Goal: Task Accomplishment & Management: Complete application form

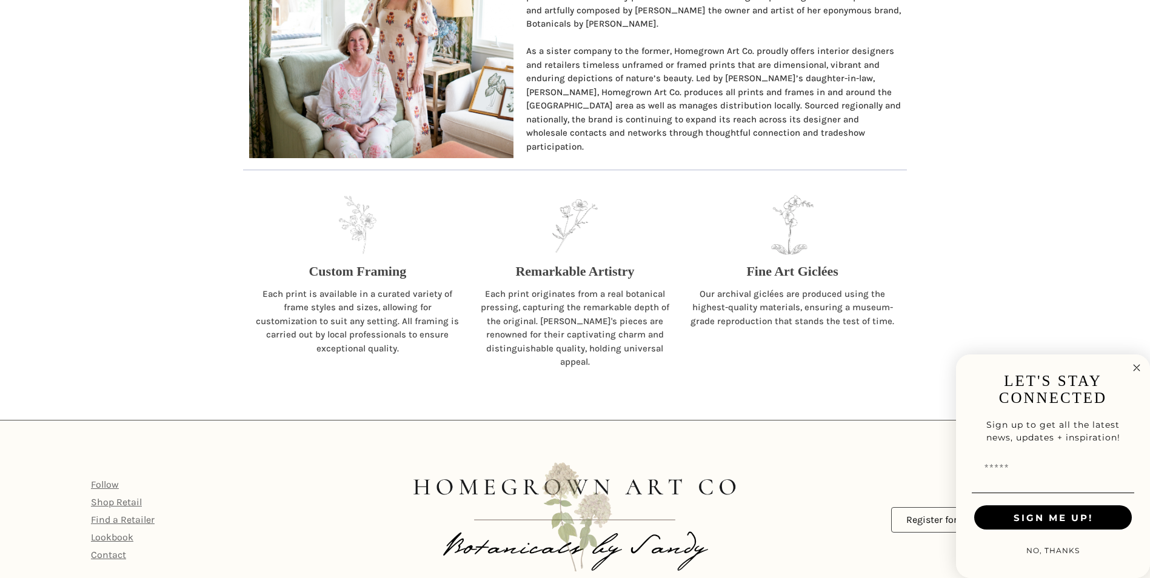
scroll to position [1260, 0]
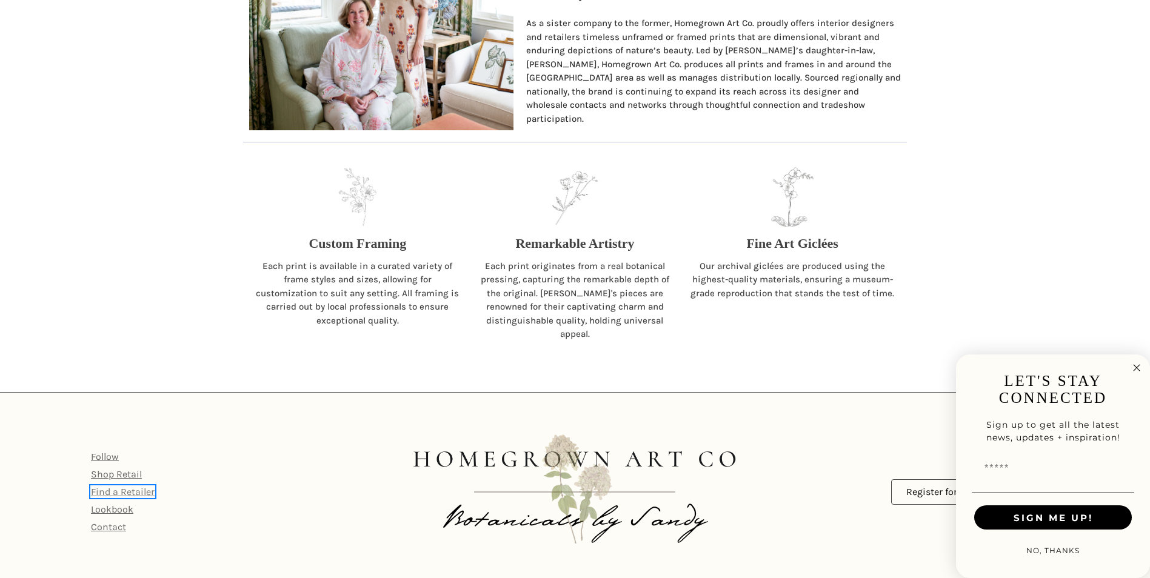
click at [113, 486] on link "Find a Retailer" at bounding box center [123, 492] width 64 height 12
click at [1136, 367] on icon "Close dialog" at bounding box center [1137, 369] width 6 height 6
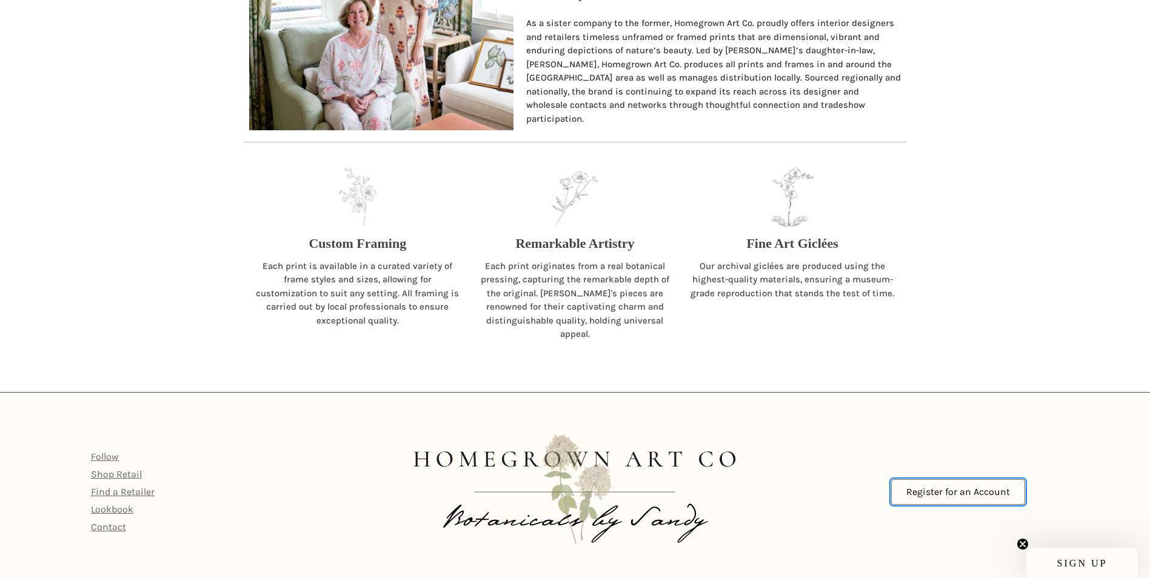
click at [952, 483] on link "Register for an Account" at bounding box center [958, 491] width 134 height 25
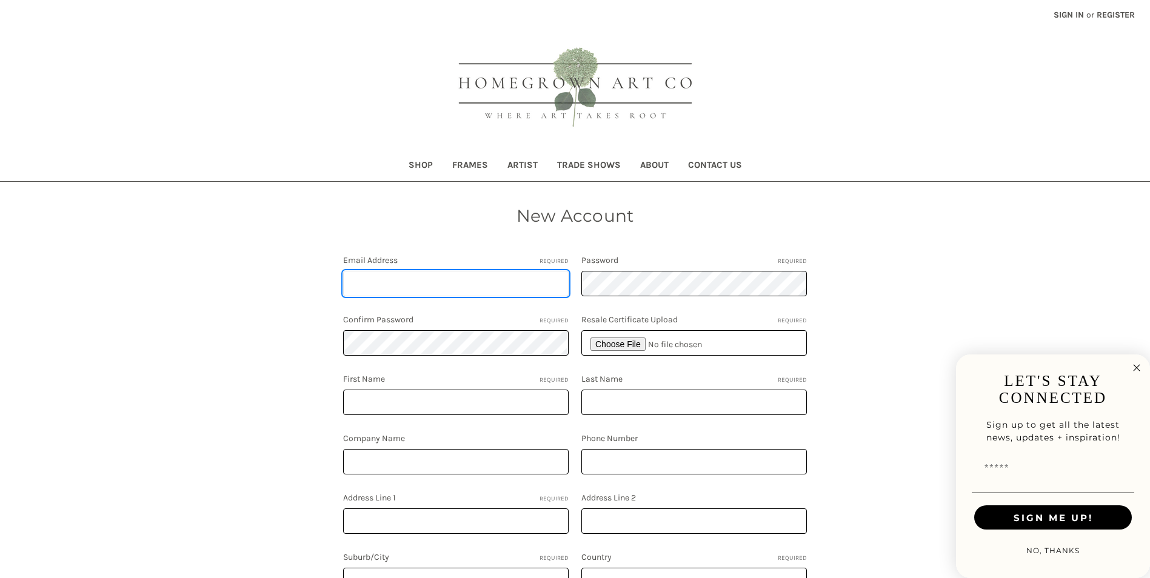
click at [481, 286] on input "Email Address Required" at bounding box center [455, 283] width 225 height 25
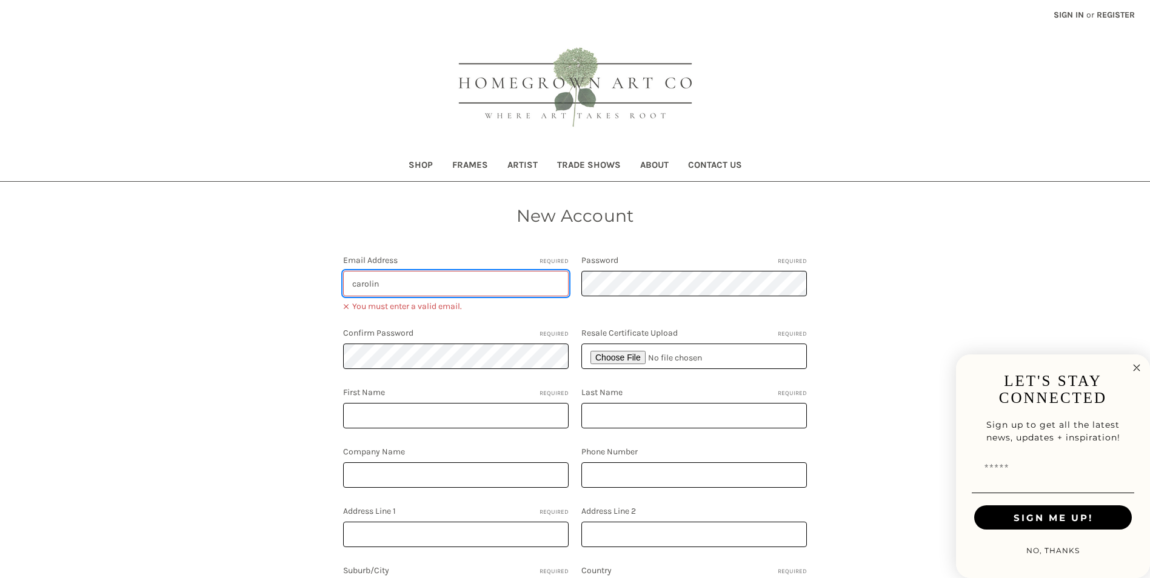
type input "[PERSON_NAME][EMAIL_ADDRESS][DOMAIN_NAME]"
type input "[PERSON_NAME]"
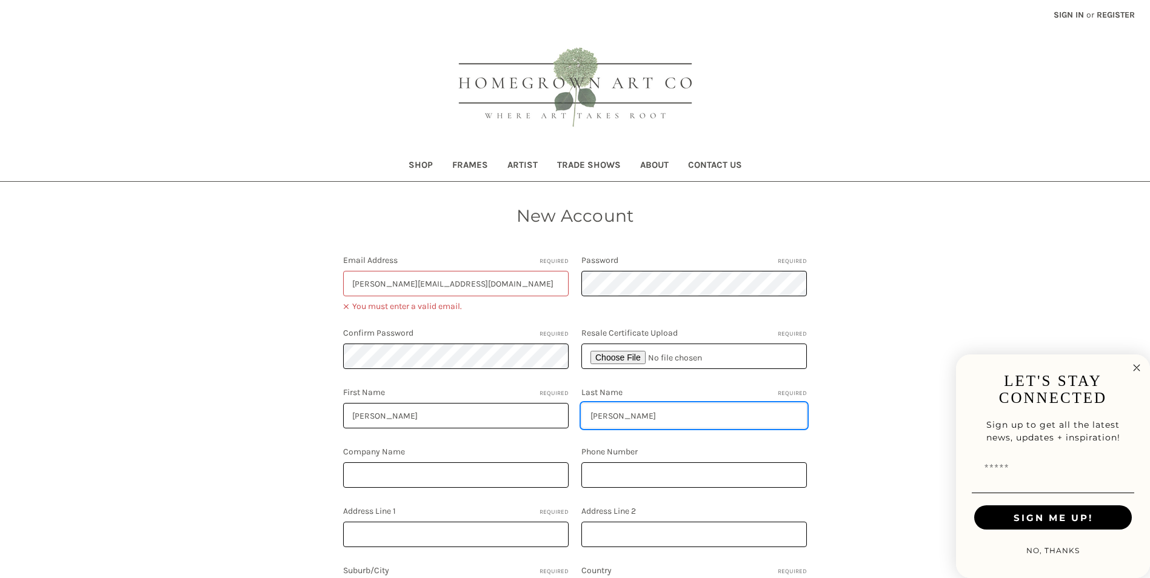
type input "MARGUERITES ON DRESDEN WAREHOUSE"
type input "4048419171"
type input "2080 Peachtree Industrial Ct"
type input "Suite 116"
type input "ATLANTA"
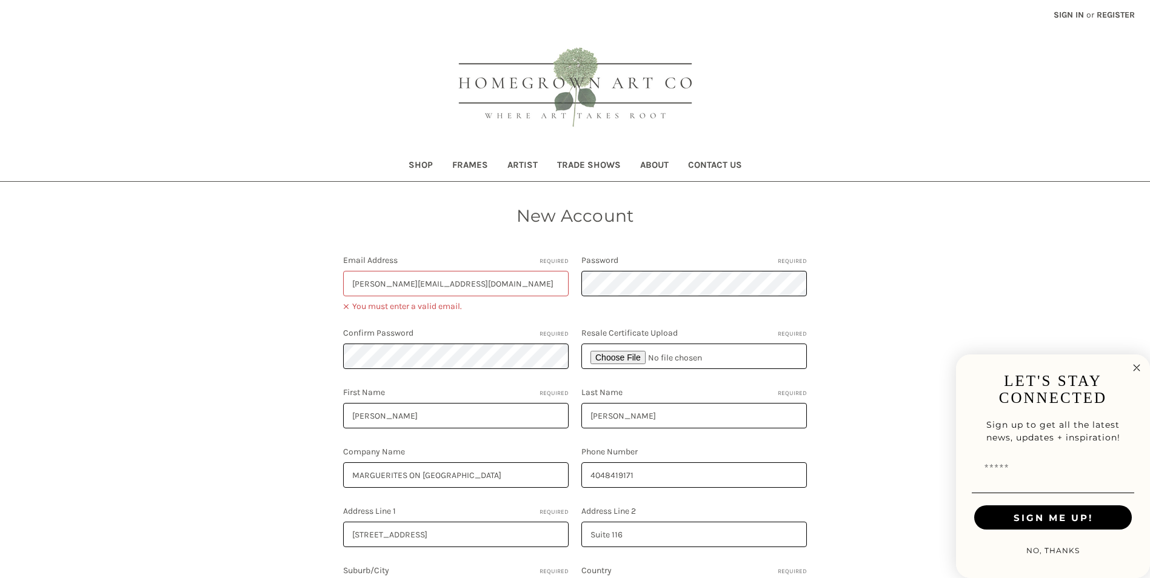
select select "**********"
type input "Georgia"
type input "30341"
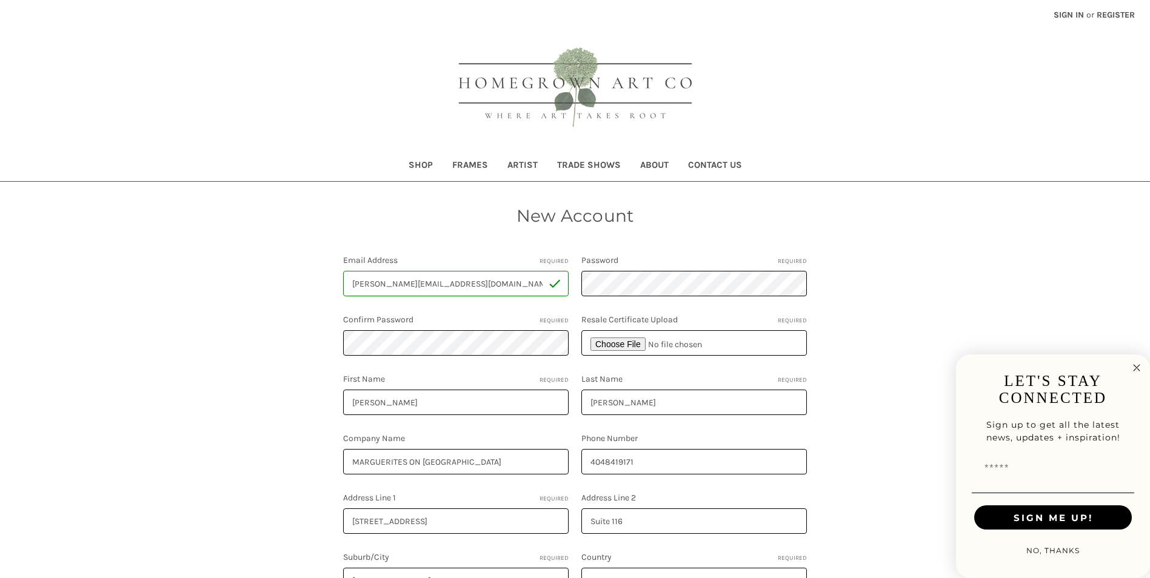
select select "*******"
click at [629, 342] on input "file" at bounding box center [693, 342] width 225 height 25
type input "C:\fakepath\MOD Tax ID.JPG"
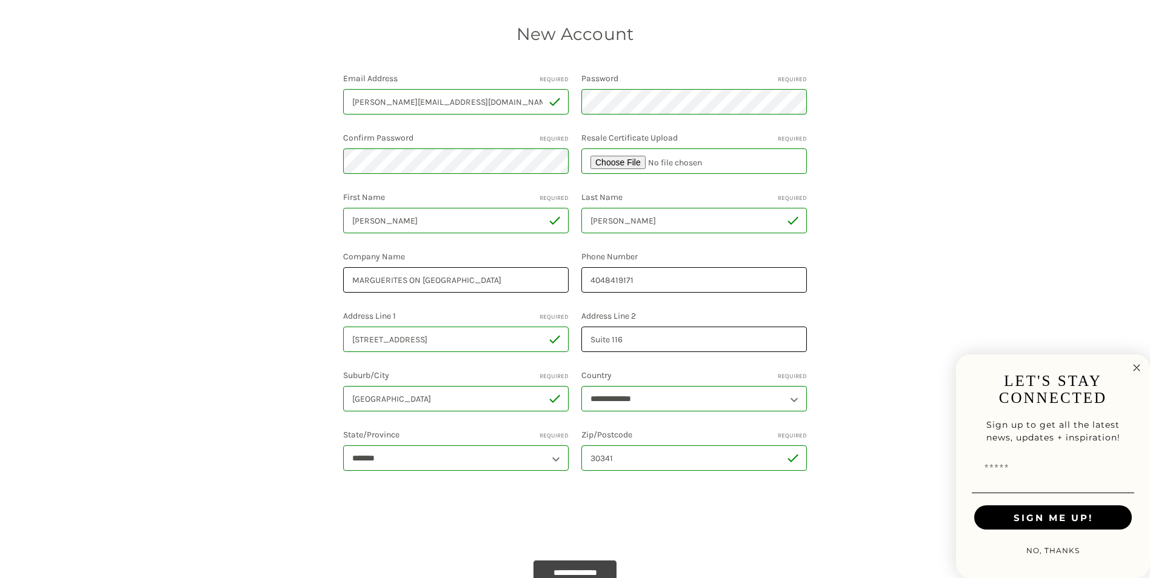
scroll to position [303, 0]
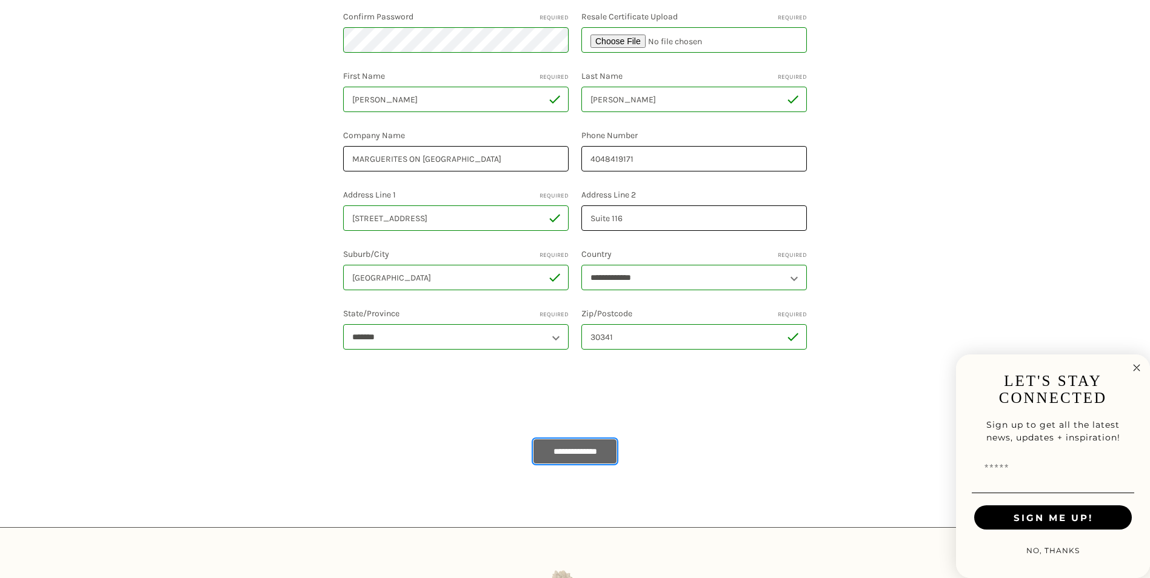
click at [560, 452] on input "**********" at bounding box center [575, 451] width 84 height 24
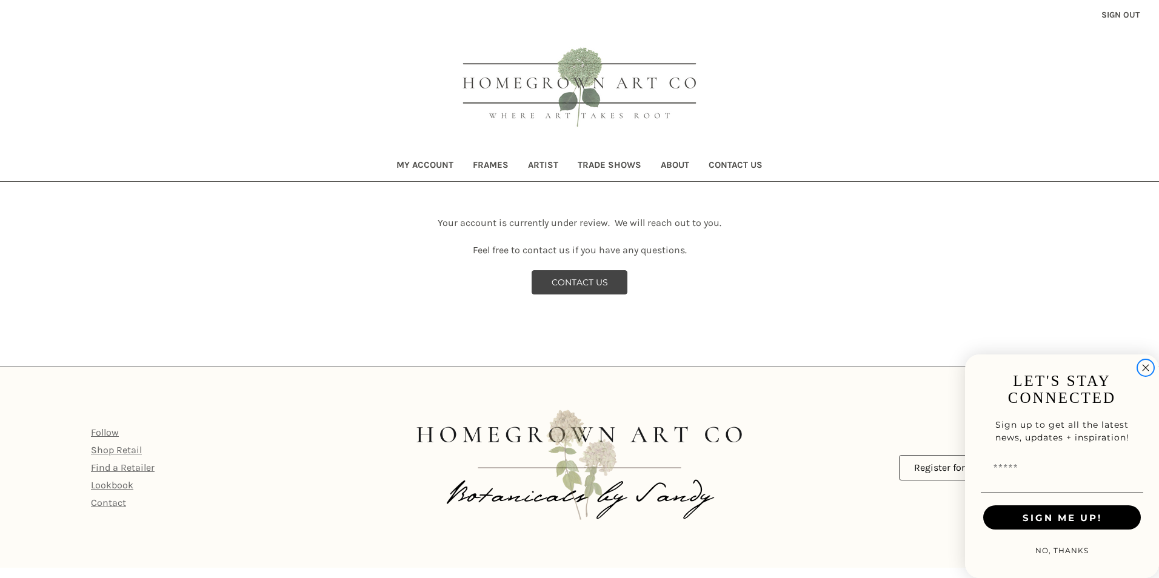
click at [1141, 366] on circle "Close dialog" at bounding box center [1146, 368] width 14 height 14
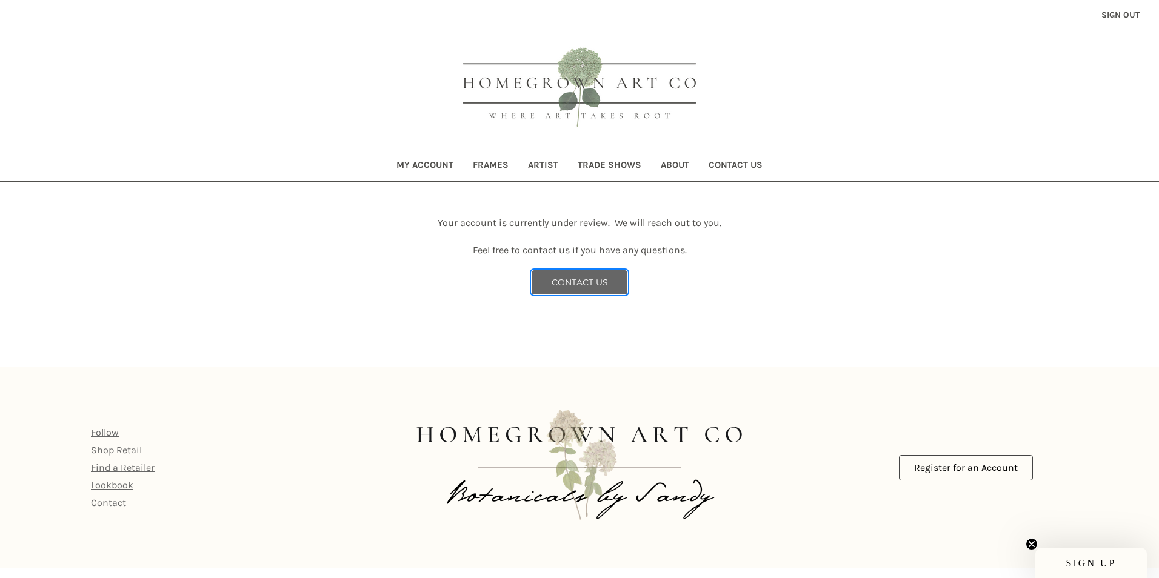
click at [600, 288] on link "CONTACT US" at bounding box center [580, 282] width 96 height 24
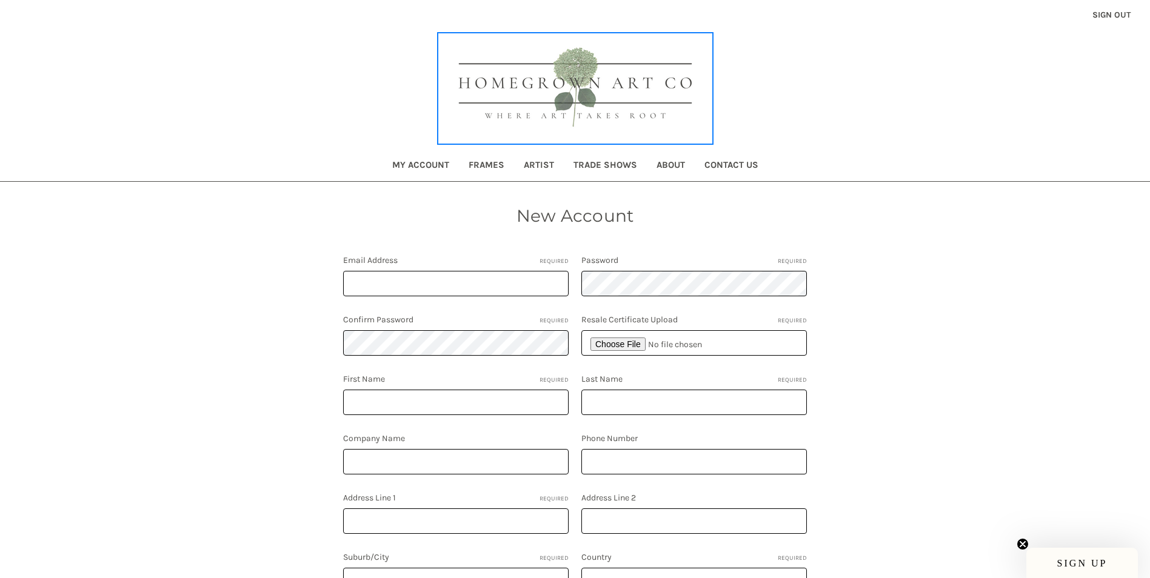
click at [620, 90] on img at bounding box center [575, 88] width 273 height 109
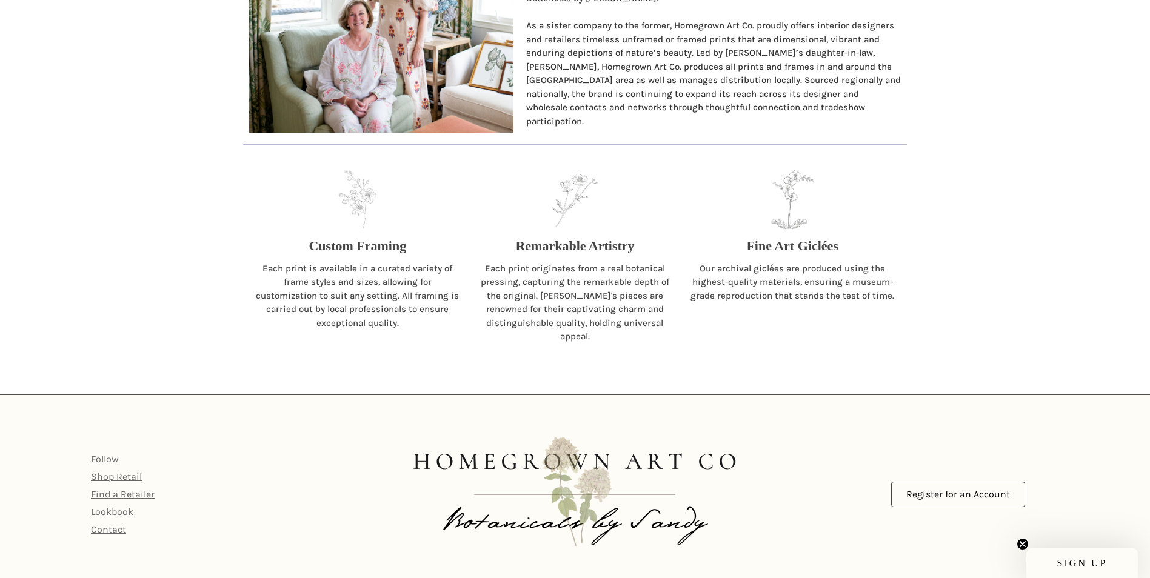
scroll to position [1260, 0]
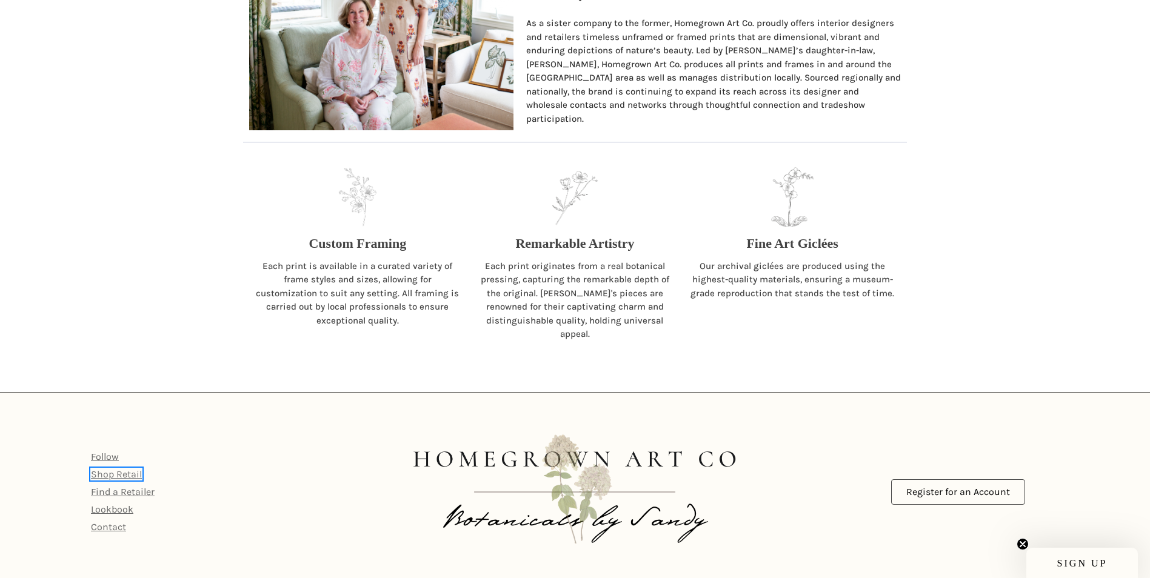
click at [128, 469] on link "Shop Retail" at bounding box center [116, 475] width 51 height 12
